Goal: Book appointment/travel/reservation

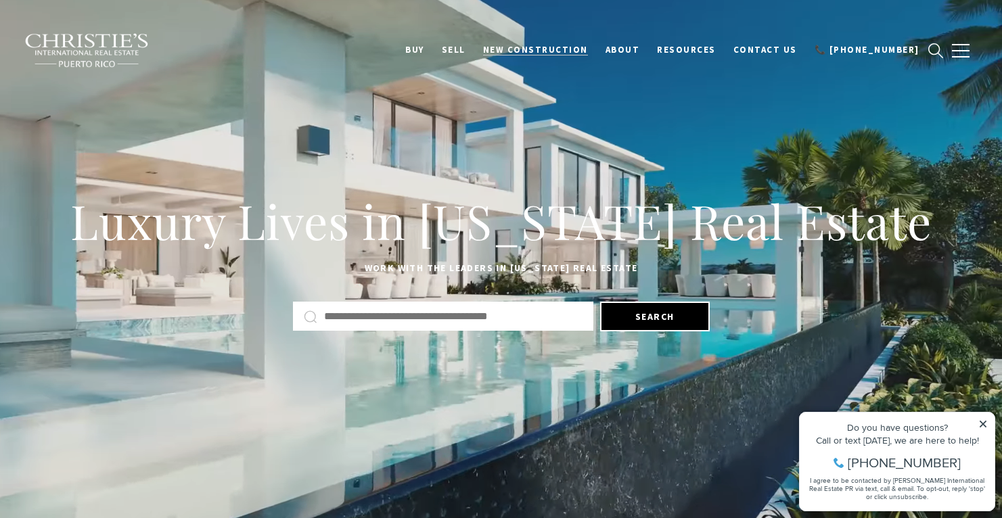
click at [551, 48] on span "New Construction" at bounding box center [535, 50] width 105 height 12
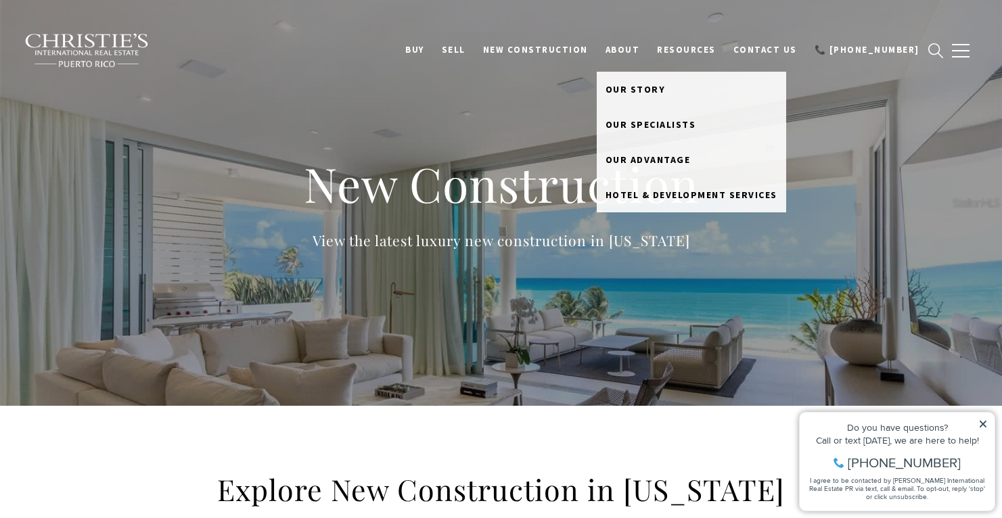
click at [647, 47] on link "About" at bounding box center [623, 50] width 52 height 26
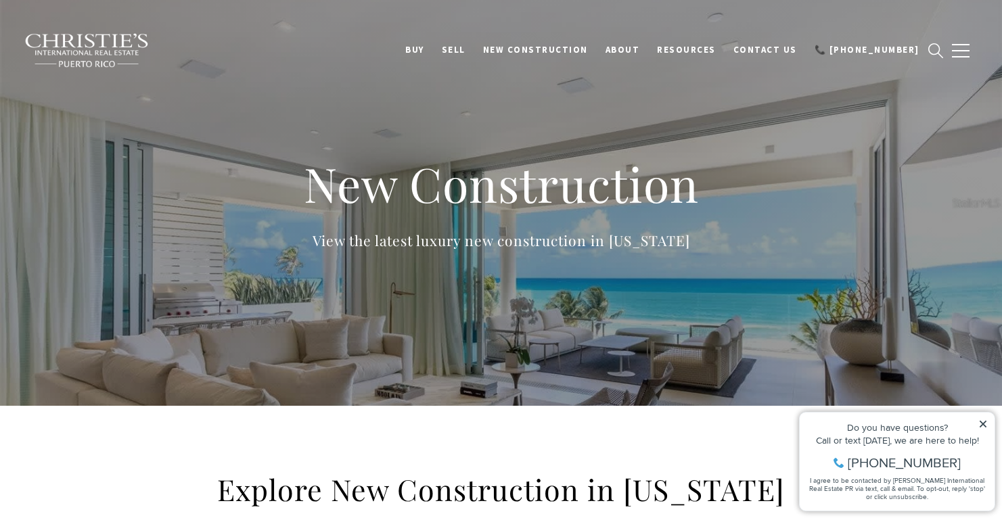
click at [76, 60] on img at bounding box center [87, 50] width 126 height 35
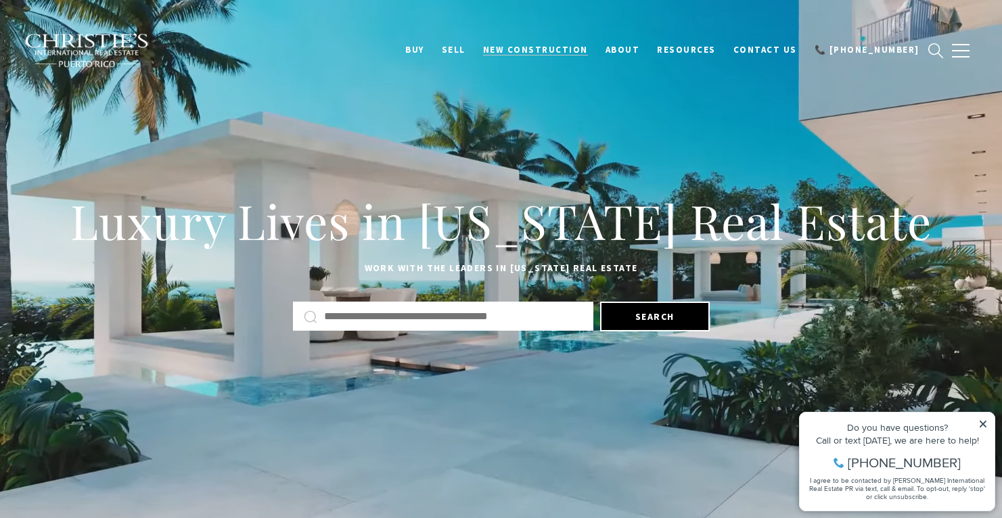
click at [565, 46] on span "New Construction" at bounding box center [535, 50] width 105 height 12
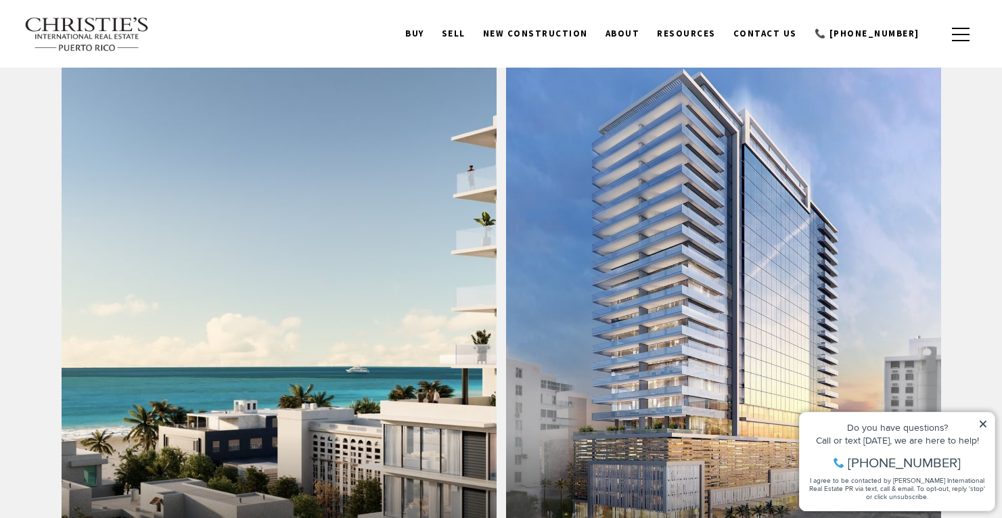
scroll to position [821, 0]
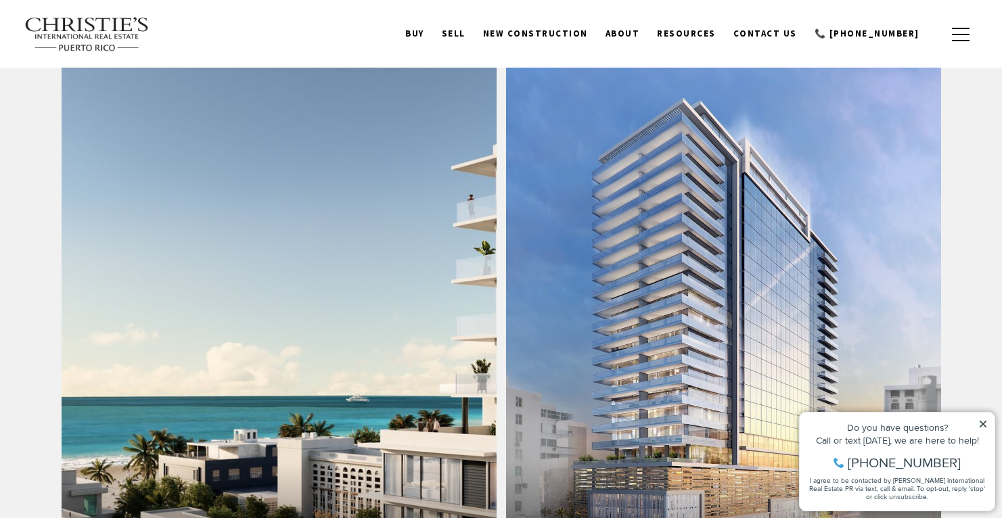
click at [313, 264] on link "The Icon" at bounding box center [279, 321] width 435 height 531
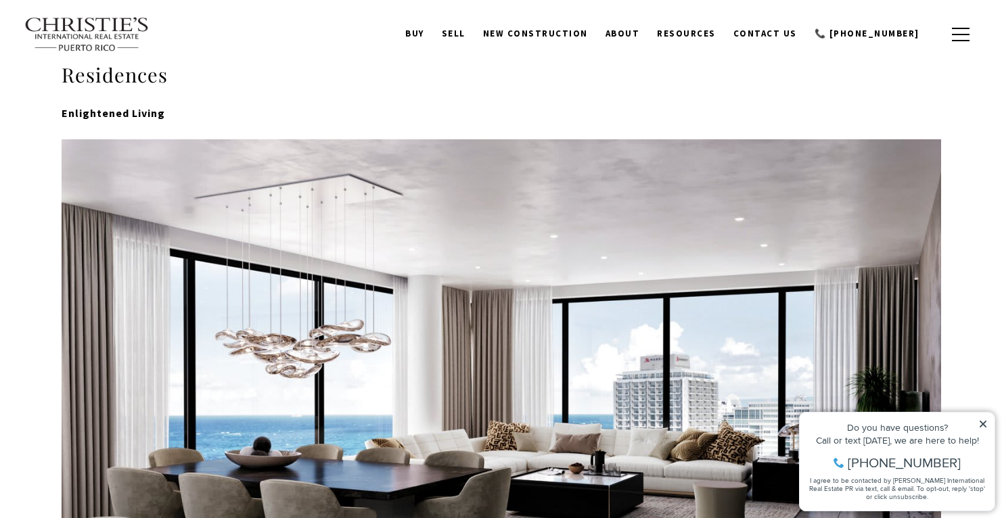
scroll to position [322, 0]
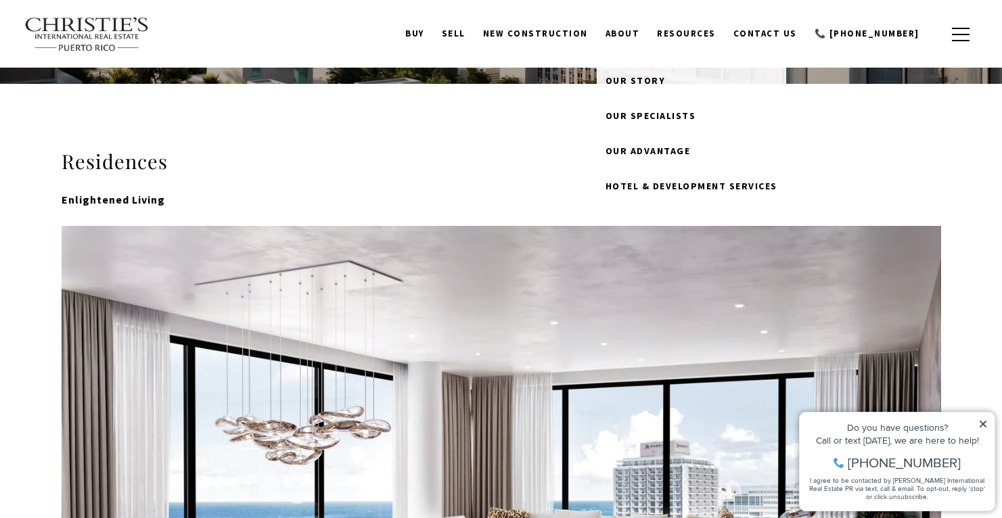
click at [649, 36] on link "About" at bounding box center [623, 34] width 52 height 26
click at [645, 107] on link "Our Specialists" at bounding box center [691, 115] width 189 height 35
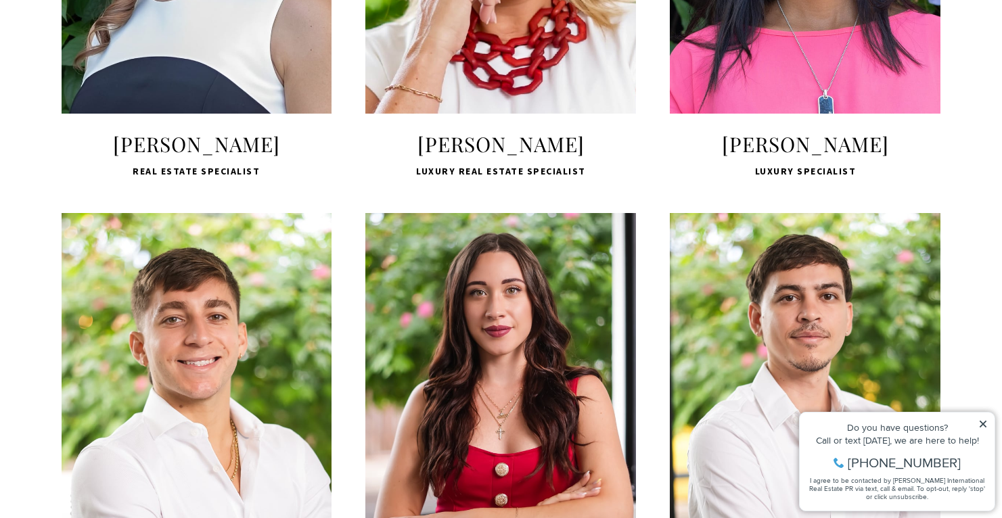
scroll to position [1751, 0]
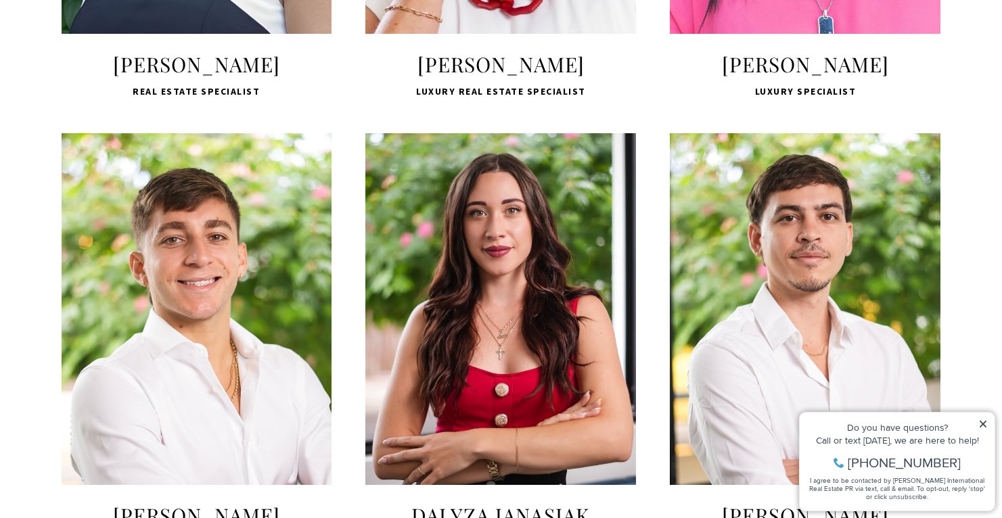
click at [982, 421] on icon at bounding box center [982, 423] width 9 height 9
click at [980, 426] on icon at bounding box center [983, 424] width 7 height 7
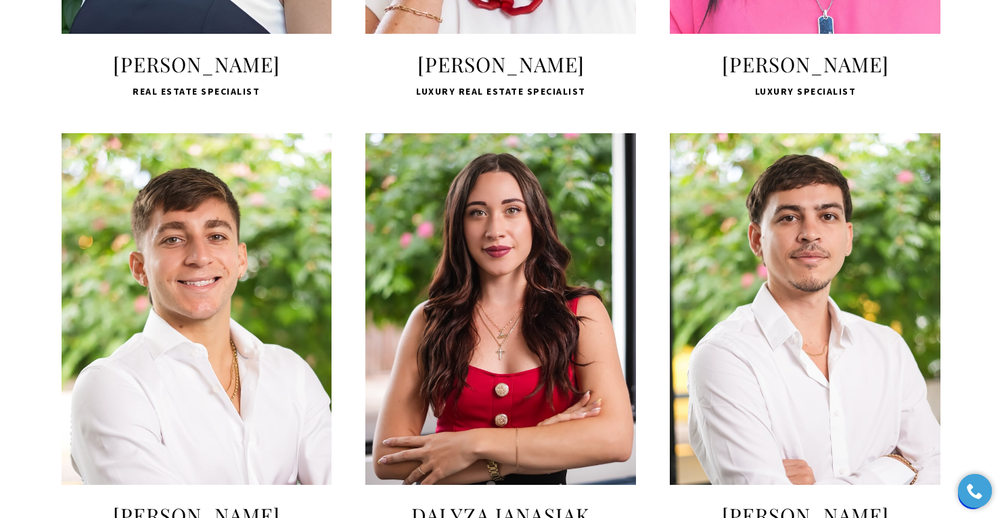
click at [714, 99] on div "Athena Aronson Luxury Specialist" at bounding box center [805, 75] width 271 height 49
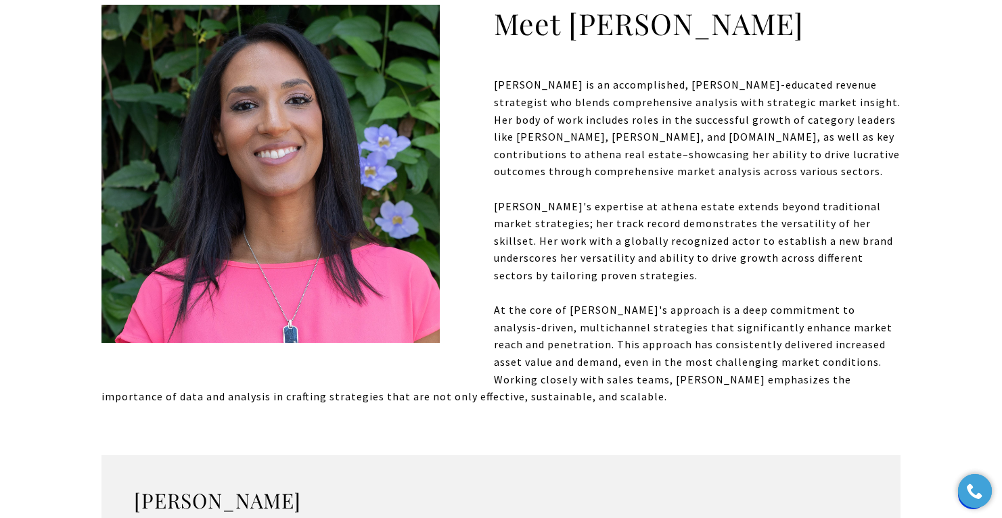
click at [763, 143] on p "[PERSON_NAME] is an accomplished, [PERSON_NAME]-educated revenue strategist who…" at bounding box center [500, 128] width 799 height 104
drag, startPoint x: 763, startPoint y: 143, endPoint x: 822, endPoint y: 138, distance: 59.0
click at [822, 138] on p "[PERSON_NAME] is an accomplished, [PERSON_NAME]-educated revenue strategist who…" at bounding box center [500, 128] width 799 height 104
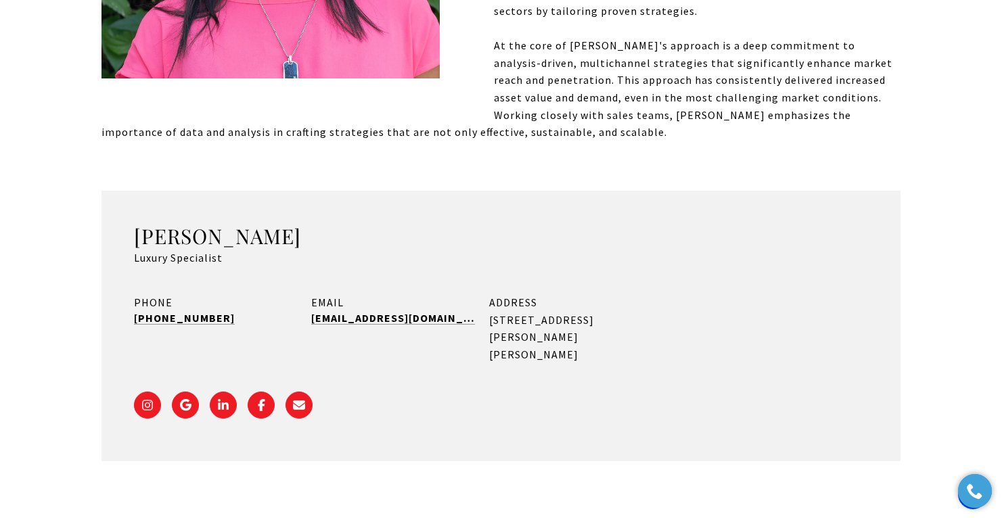
scroll to position [734, 0]
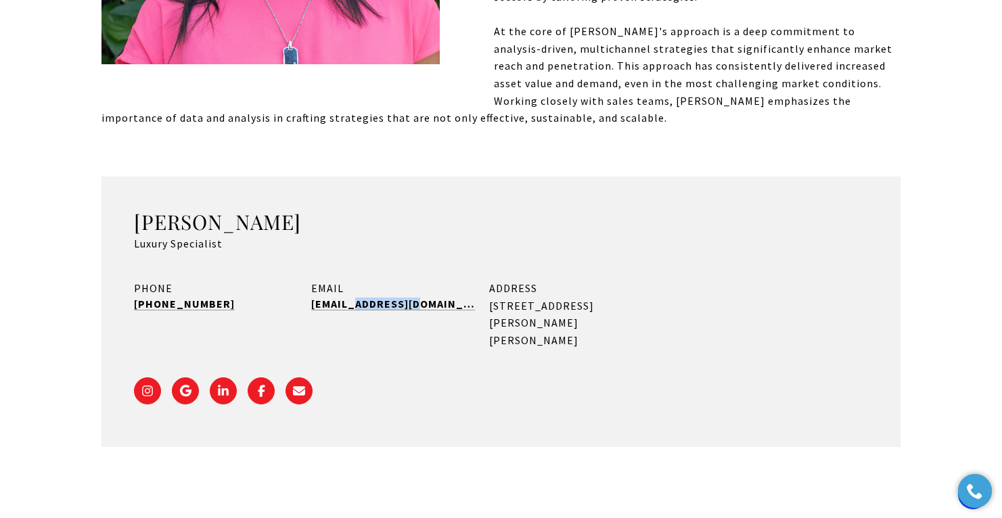
drag, startPoint x: 437, startPoint y: 309, endPoint x: 355, endPoint y: 303, distance: 82.8
click at [355, 303] on div "EMAIL [PERSON_NAME][EMAIL_ADDRESS][DOMAIN_NAME]" at bounding box center [392, 314] width 163 height 69
copy link "[DOMAIN_NAME]"
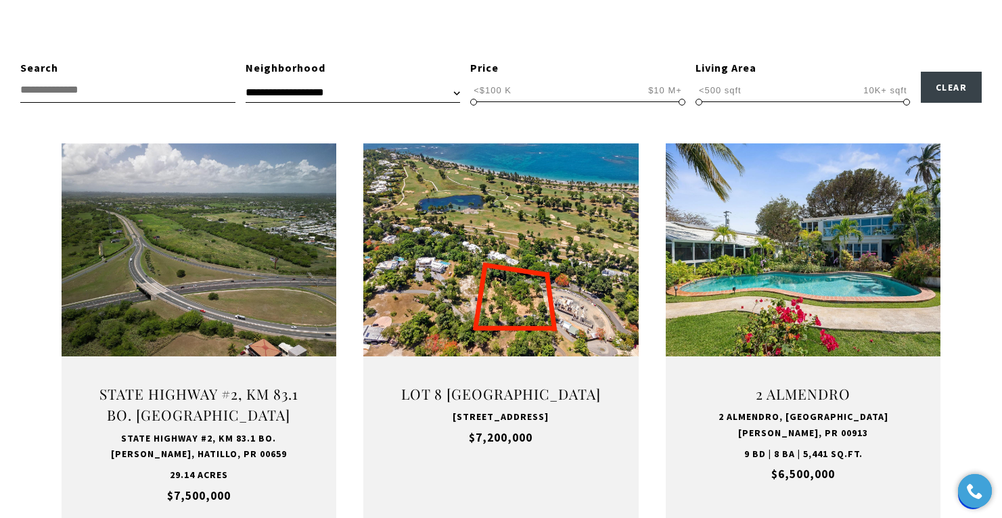
scroll to position [428, 0]
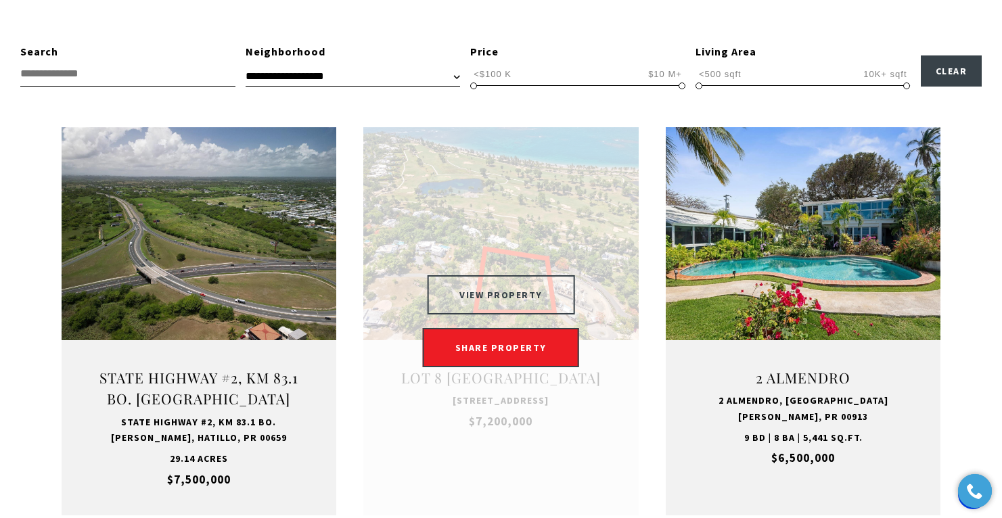
click at [484, 290] on button "VIEW PROPERTY" at bounding box center [501, 294] width 148 height 39
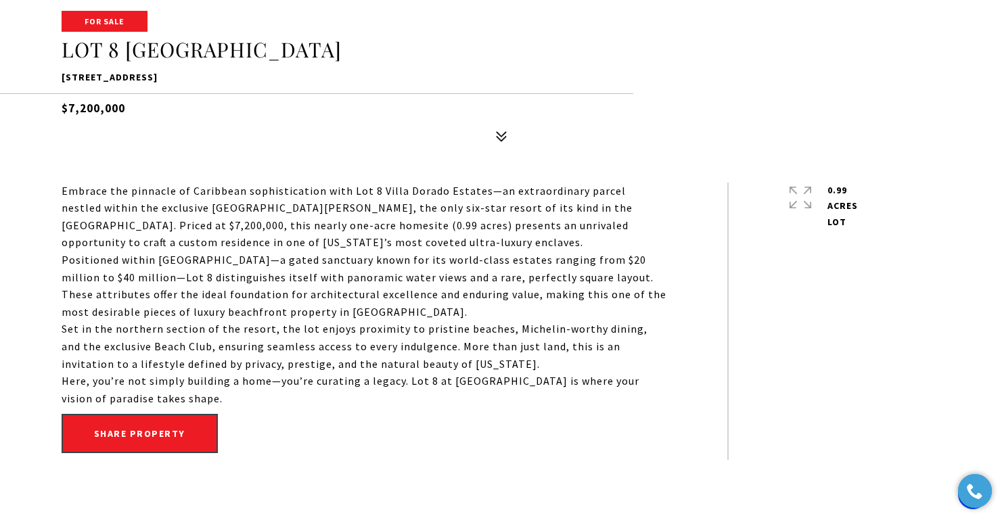
scroll to position [544, 0]
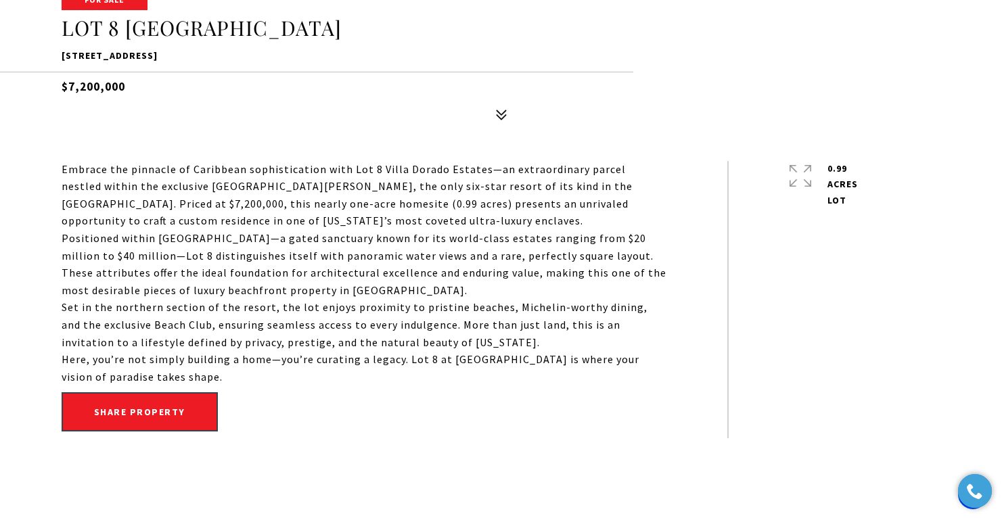
click at [794, 175] on icon at bounding box center [801, 176] width 22 height 22
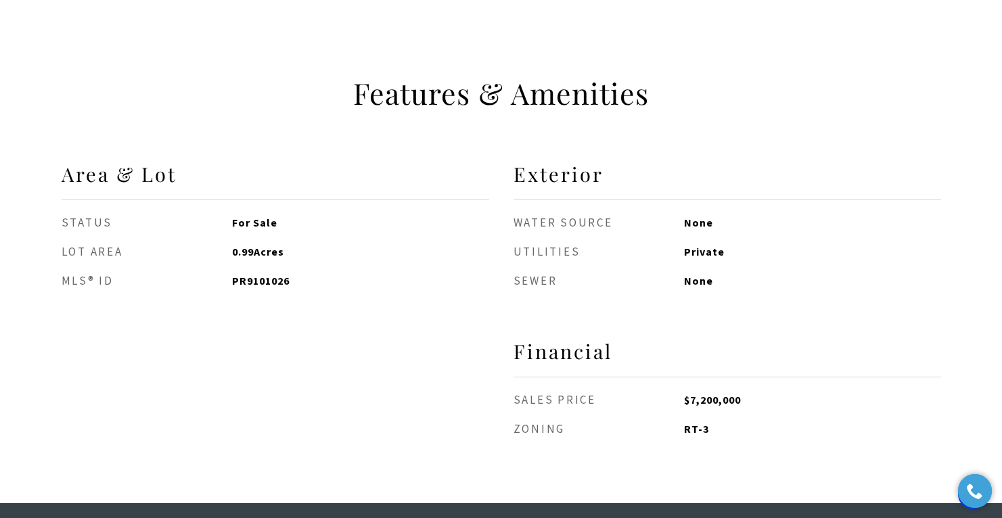
scroll to position [1008, 0]
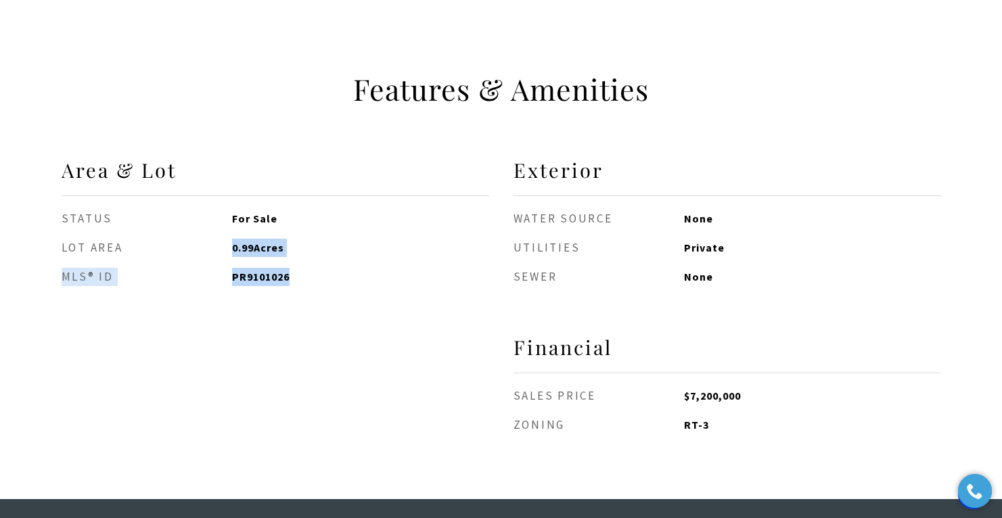
drag, startPoint x: 325, startPoint y: 284, endPoint x: 212, endPoint y: 239, distance: 121.5
click at [212, 239] on ul "Status For Sale Lot Area 0.99 Acres MLS® ID PR9101026" at bounding box center [276, 248] width 428 height 77
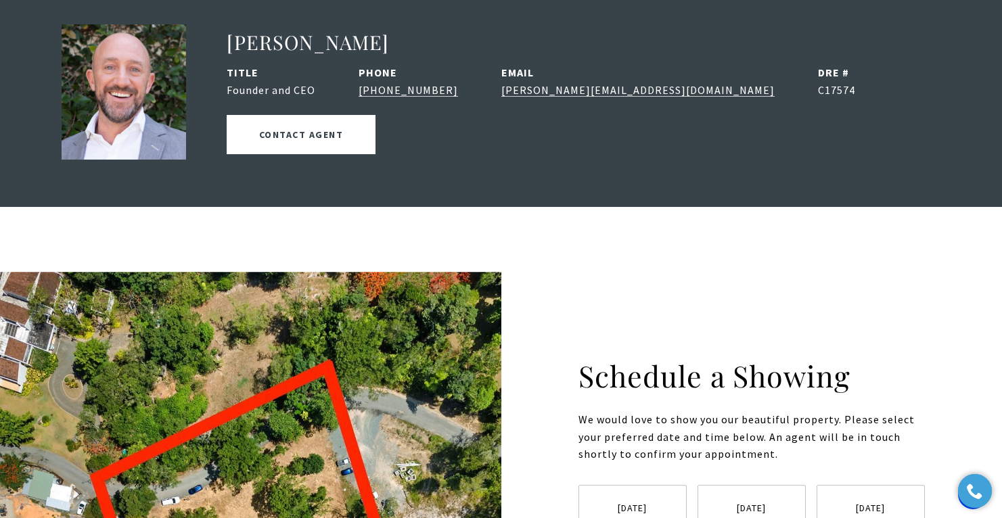
scroll to position [1738, 0]
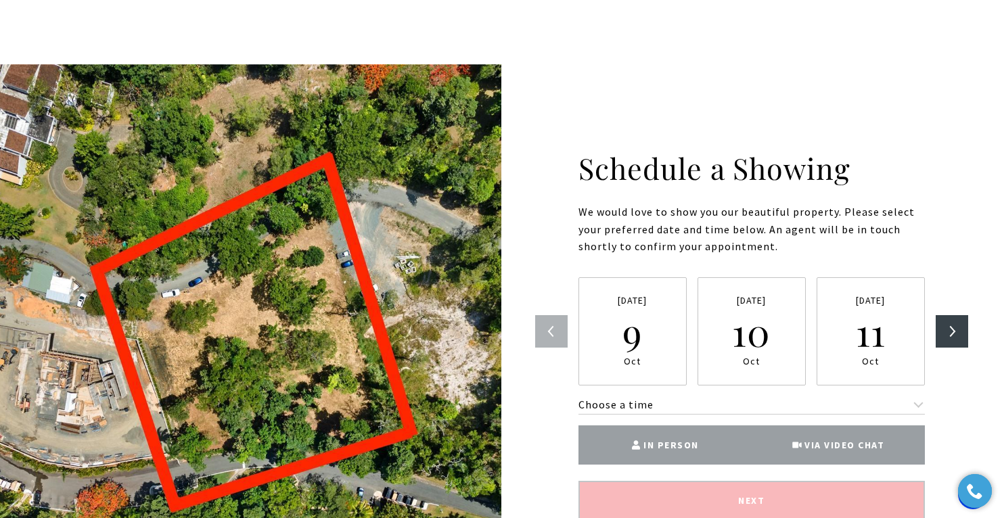
click at [556, 338] on div "**********" at bounding box center [751, 335] width 433 height 371
click at [956, 338] on button "Next" at bounding box center [952, 331] width 32 height 32
click at [957, 337] on button "Next" at bounding box center [952, 331] width 32 height 32
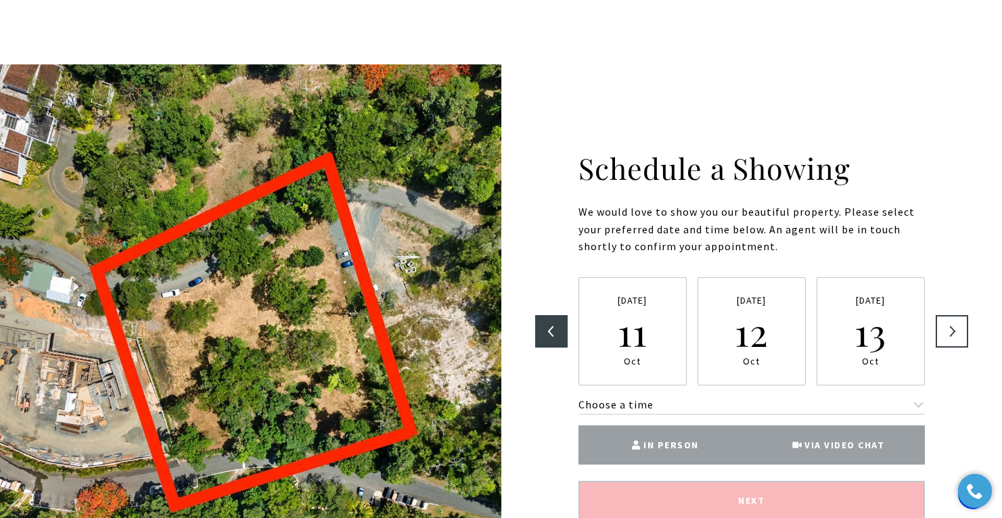
click at [957, 337] on button "Next" at bounding box center [952, 331] width 32 height 32
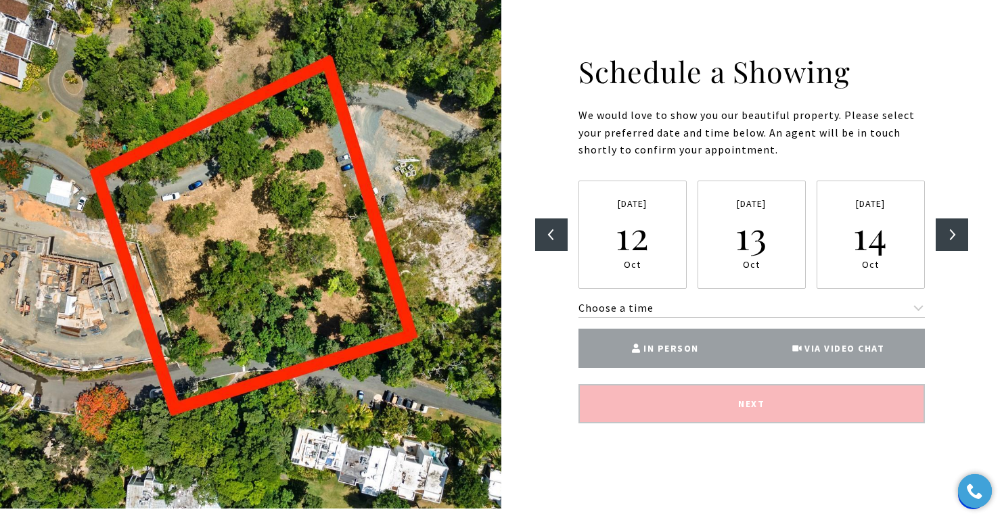
scroll to position [1843, 0]
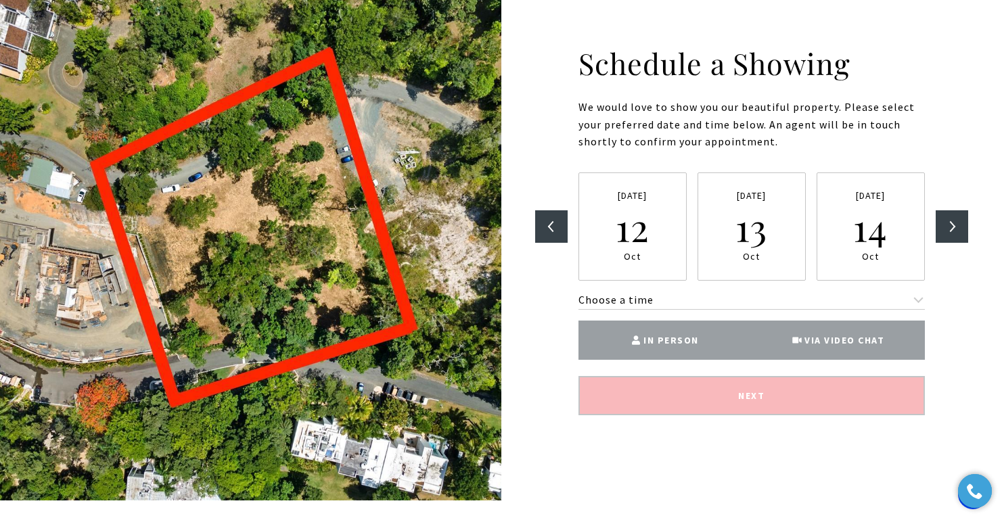
click at [706, 227] on div "Monday 13 Oct" at bounding box center [752, 227] width 108 height 108
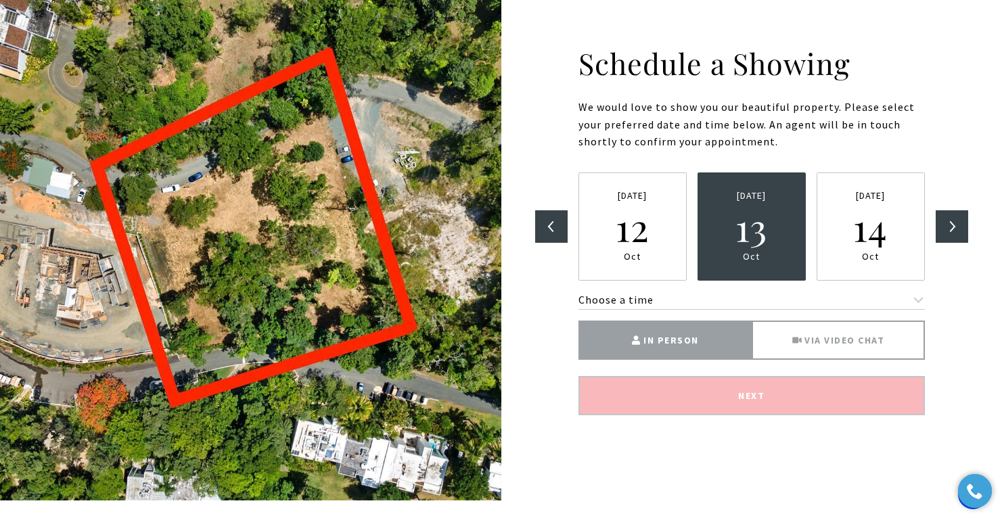
click at [785, 332] on label "Via Video Chat" at bounding box center [838, 340] width 173 height 39
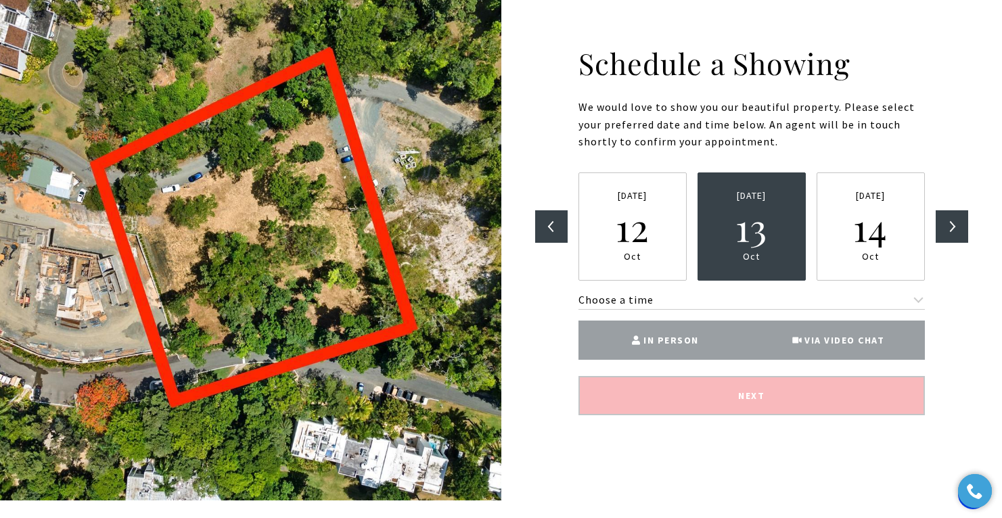
click at [693, 407] on div "**********" at bounding box center [751, 230] width 433 height 371
click at [638, 227] on div "12" at bounding box center [633, 226] width 34 height 45
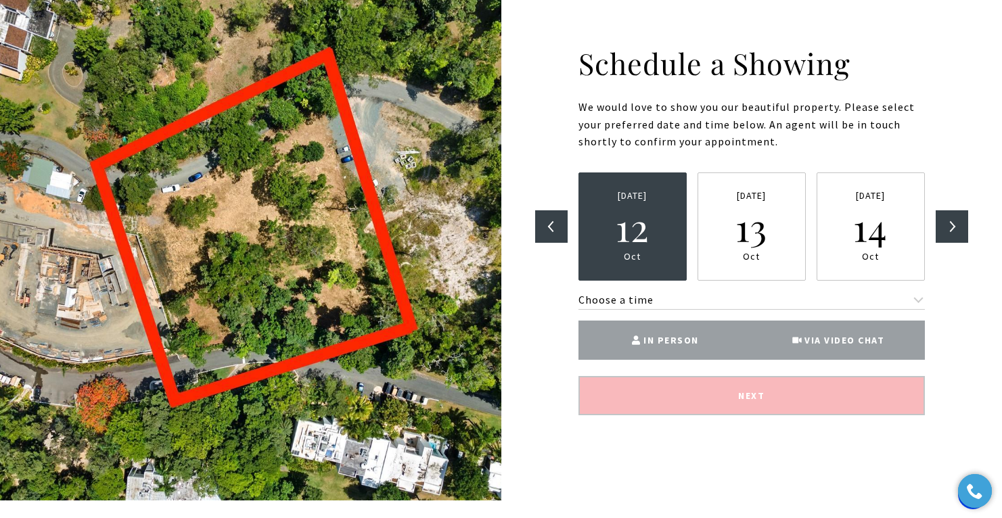
click at [777, 225] on div "Monday 13 Oct" at bounding box center [752, 227] width 108 height 108
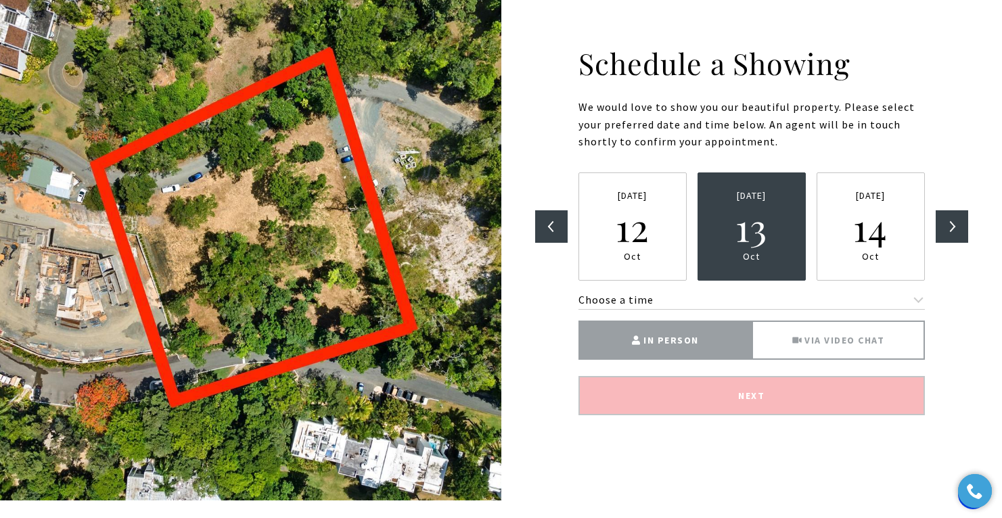
click at [798, 344] on icon at bounding box center [796, 340] width 9 height 9
click at [814, 335] on span "Via Video Chat" at bounding box center [844, 340] width 80 height 12
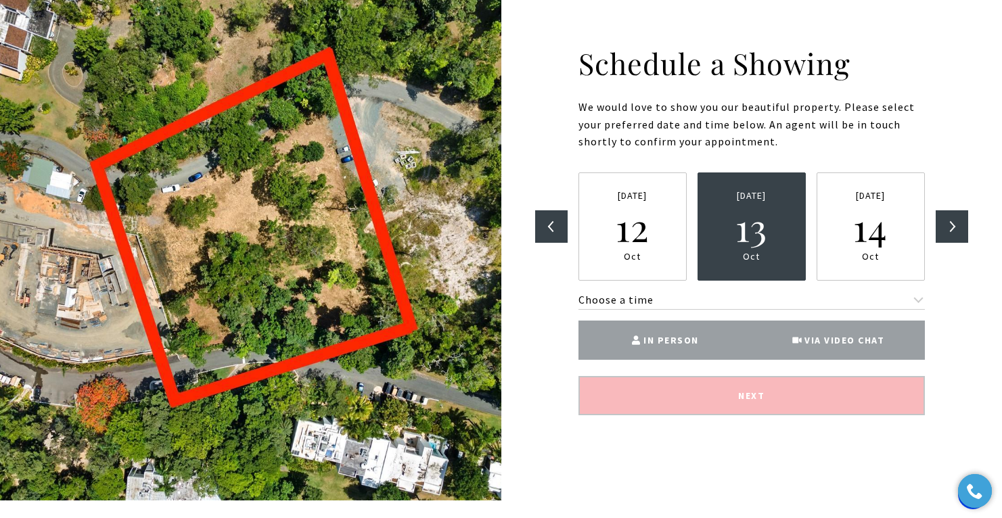
click at [746, 296] on button "Choose a time" at bounding box center [751, 301] width 346 height 18
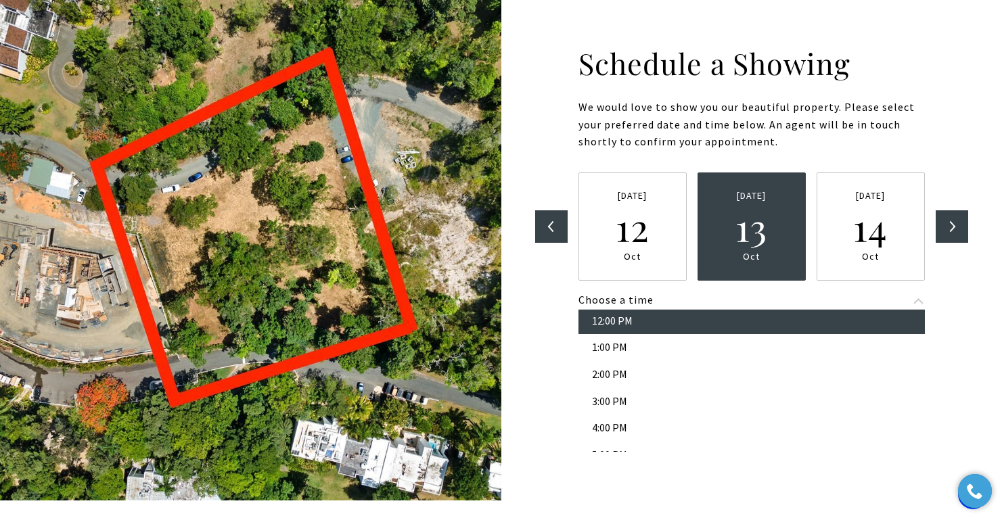
scroll to position [99, 0]
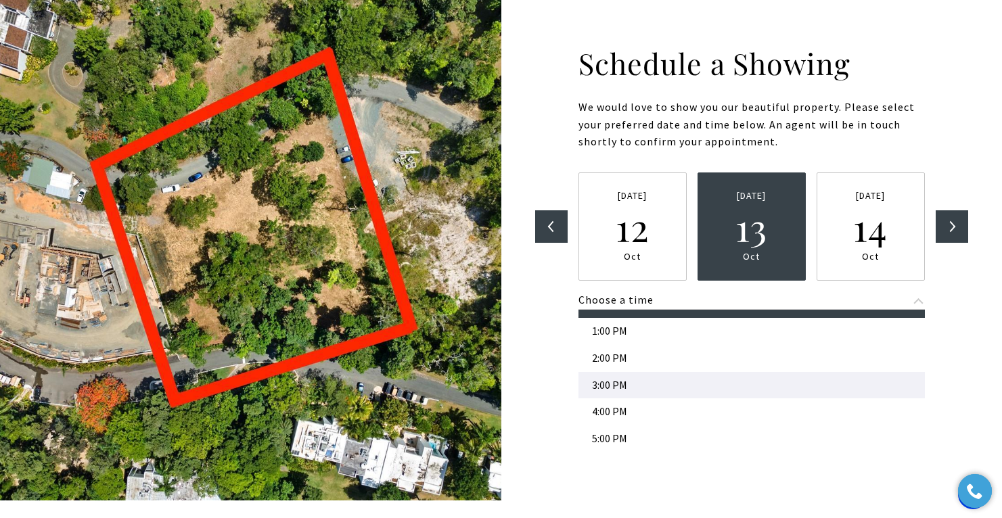
click at [639, 378] on button "3:00 PM" at bounding box center [751, 385] width 346 height 27
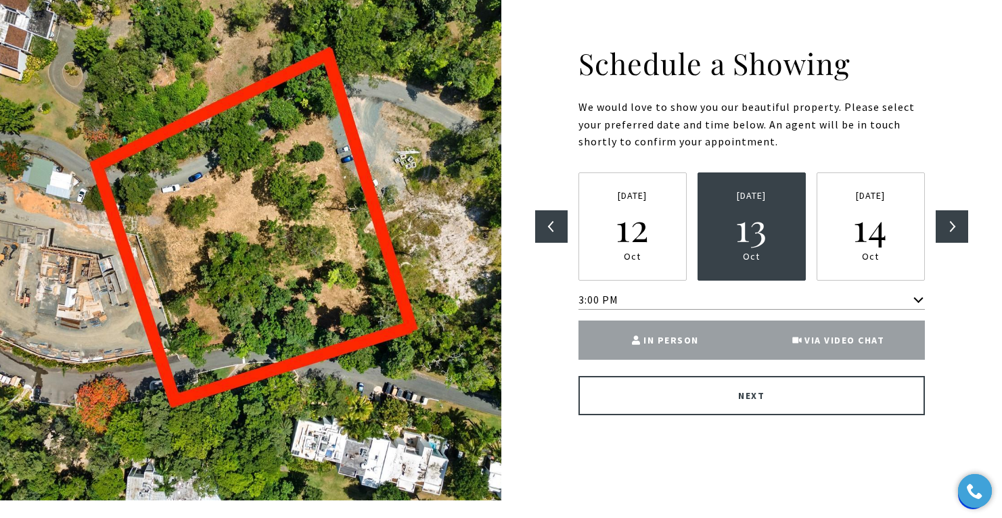
click at [767, 388] on button "Next" at bounding box center [751, 395] width 346 height 39
type input "**********"
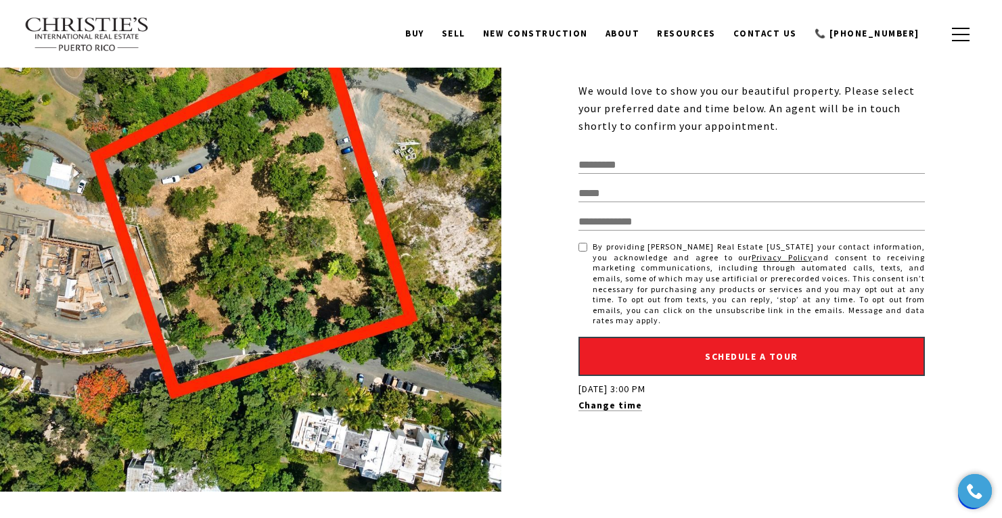
scroll to position [1851, 0]
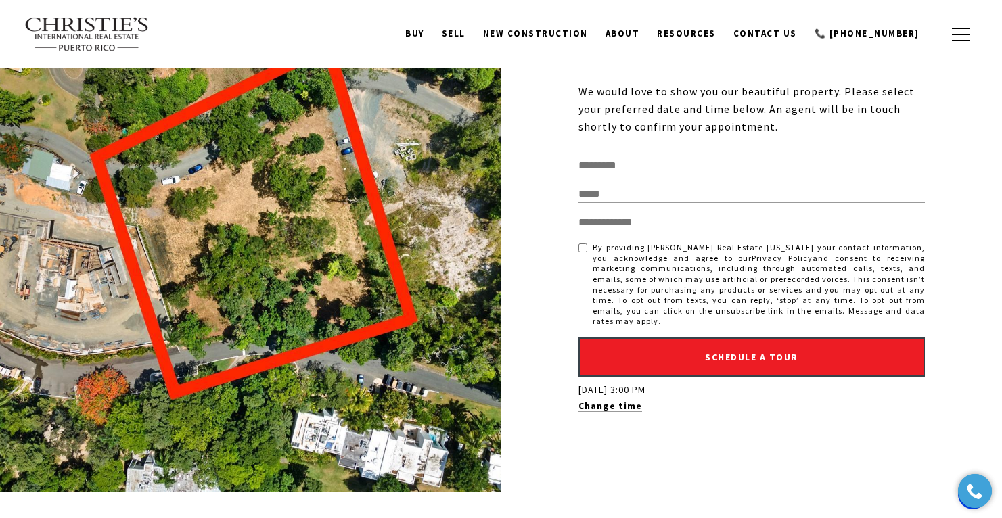
click at [89, 27] on img at bounding box center [87, 34] width 126 height 35
